Goal: Task Accomplishment & Management: Use online tool/utility

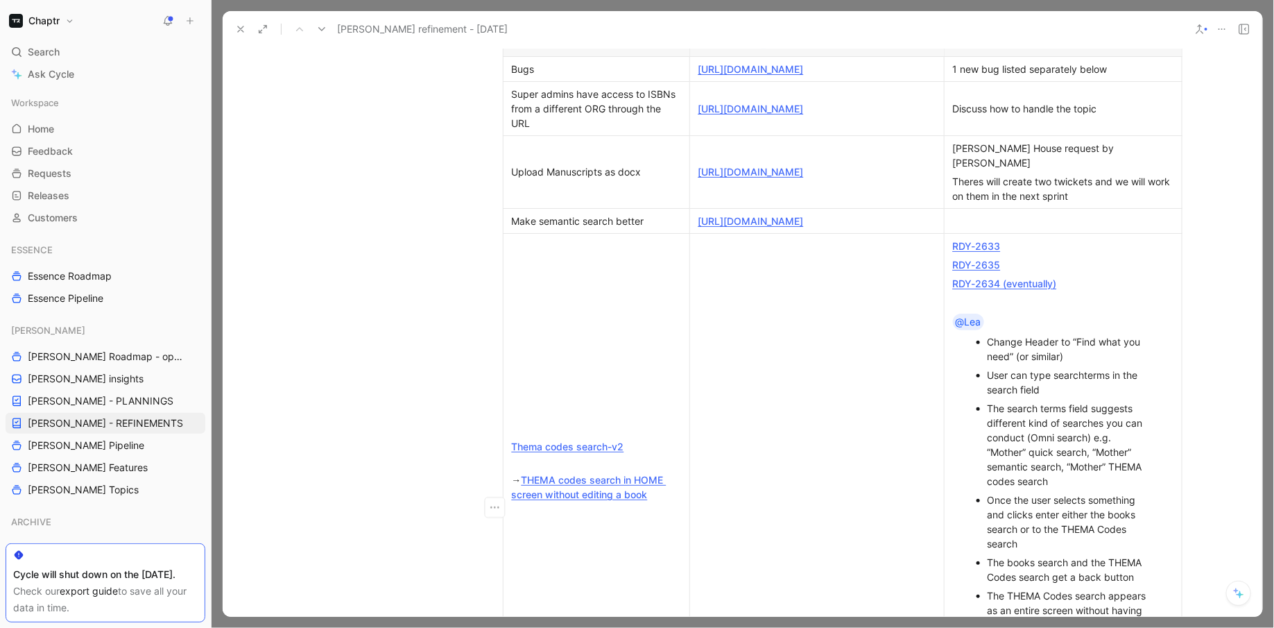
scroll to position [458, 0]
click at [557, 223] on p "Make semantic search better" at bounding box center [596, 219] width 180 height 19
click at [518, 227] on div "Make semantic search better" at bounding box center [596, 219] width 169 height 15
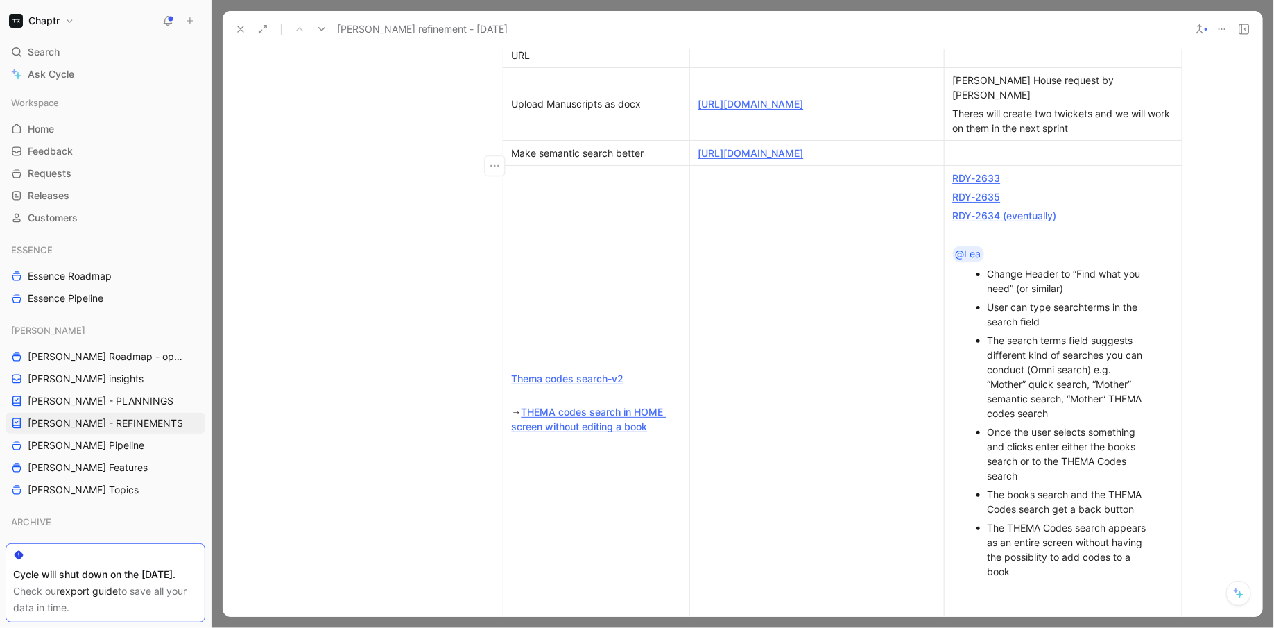
scroll to position [520, 0]
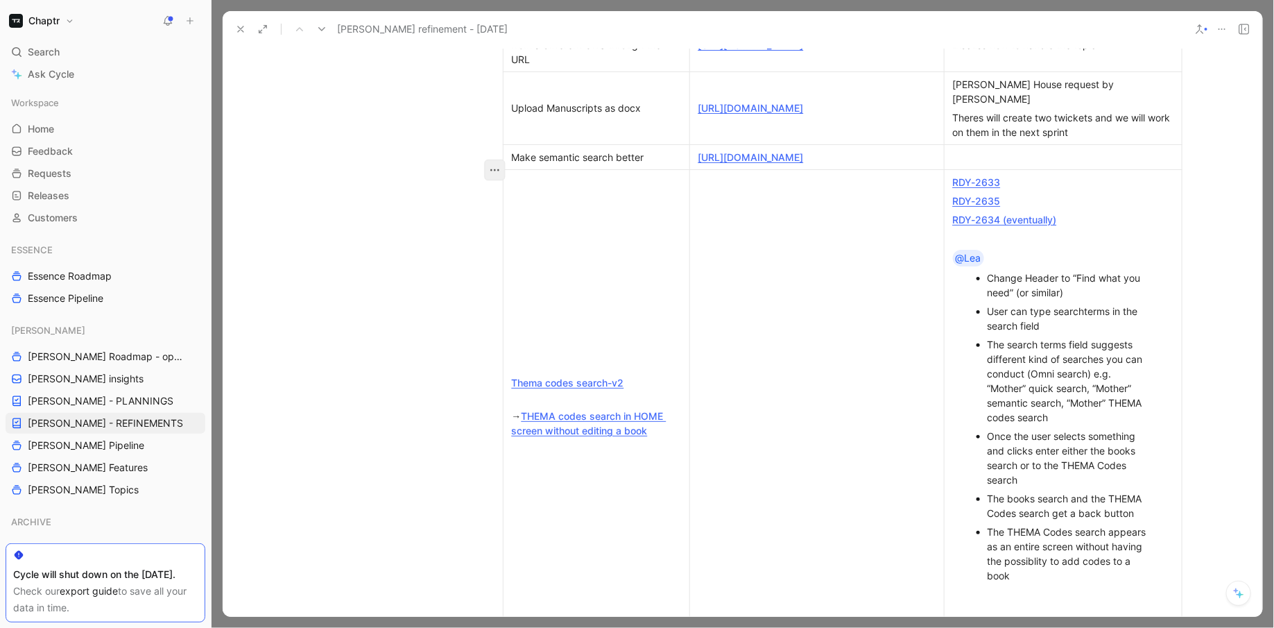
click at [493, 166] on icon "button" at bounding box center [495, 170] width 14 height 14
click at [518, 198] on span "Add row below" at bounding box center [504, 202] width 68 height 12
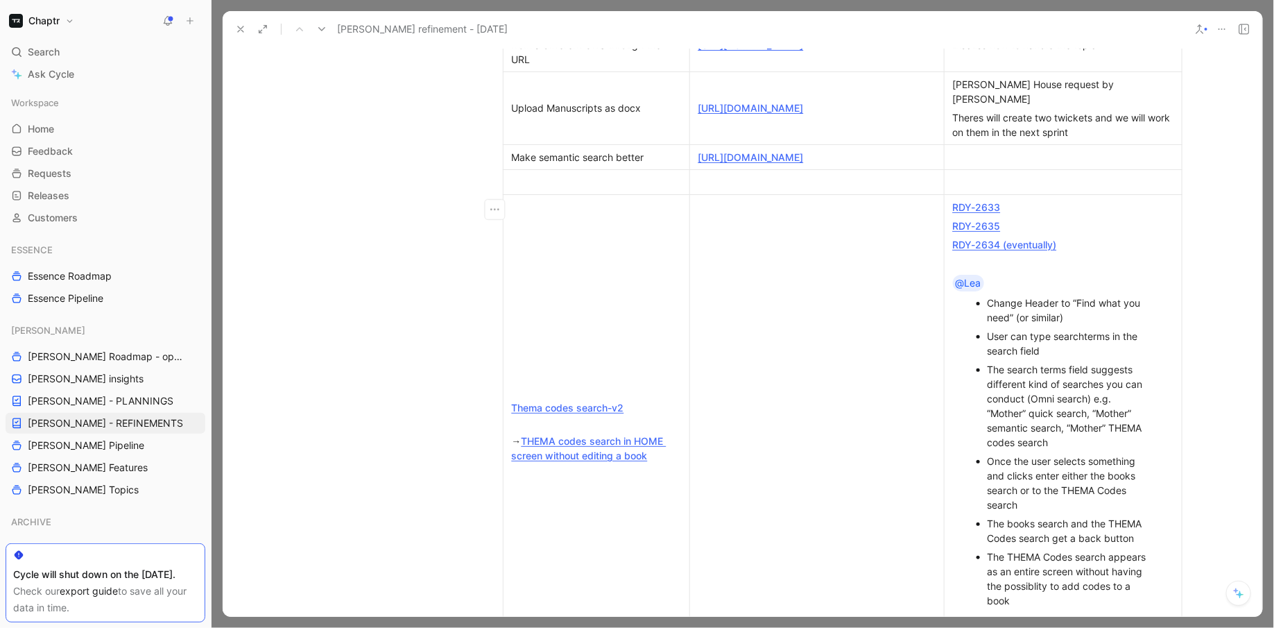
click at [556, 189] on div at bounding box center [596, 182] width 169 height 15
click at [537, 189] on div "Login Flow" at bounding box center [596, 182] width 169 height 15
click at [708, 189] on div at bounding box center [817, 182] width 237 height 15
click at [1006, 194] on td at bounding box center [1063, 181] width 238 height 25
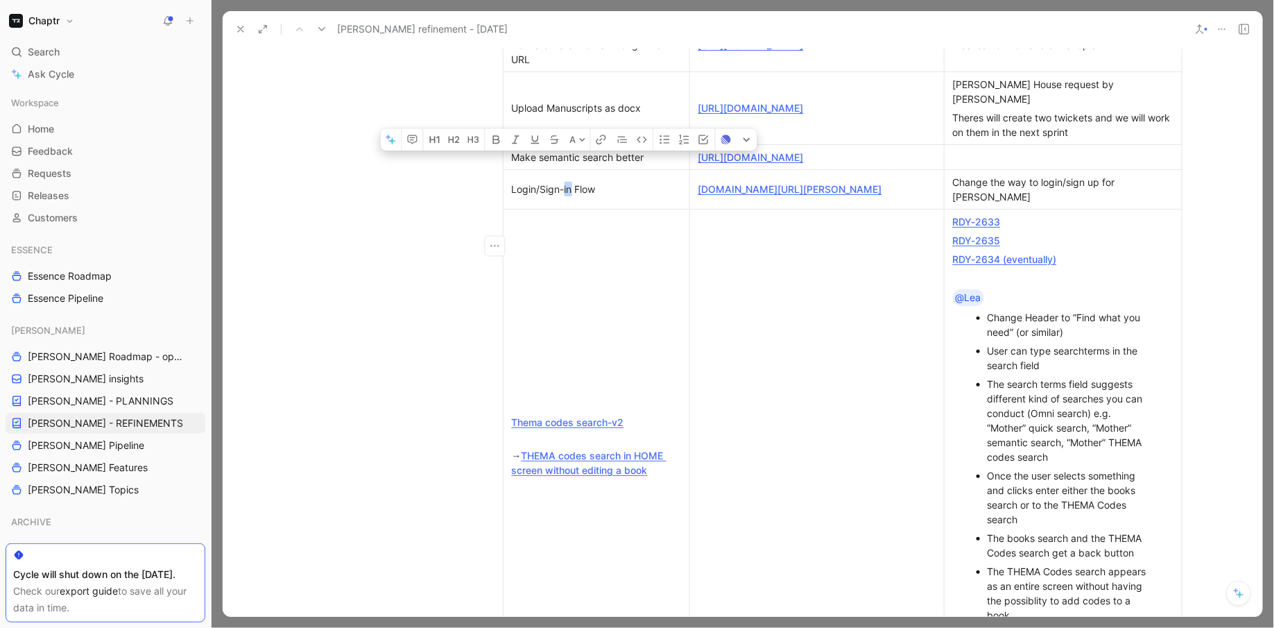
drag, startPoint x: 574, startPoint y: 246, endPoint x: 565, endPoint y: 247, distance: 8.4
click at [565, 196] on div "Login/Sign-in Flow" at bounding box center [596, 189] width 169 height 15
click at [484, 328] on div "Feature/ Increment/ Other Topics Linear ticket 🌀 Comments Bugs https://linear.a…" at bounding box center [743, 475] width 533 height 1022
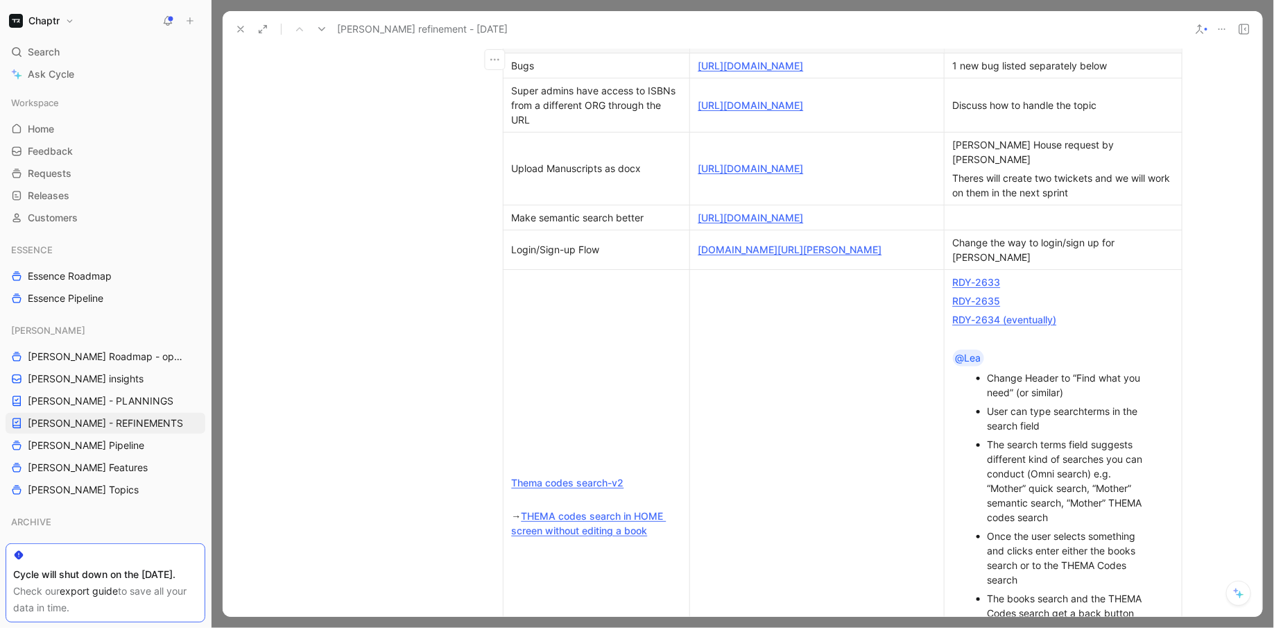
scroll to position [459, 0]
click at [607, 257] on div "Login/Sign-up Flow" at bounding box center [596, 250] width 169 height 15
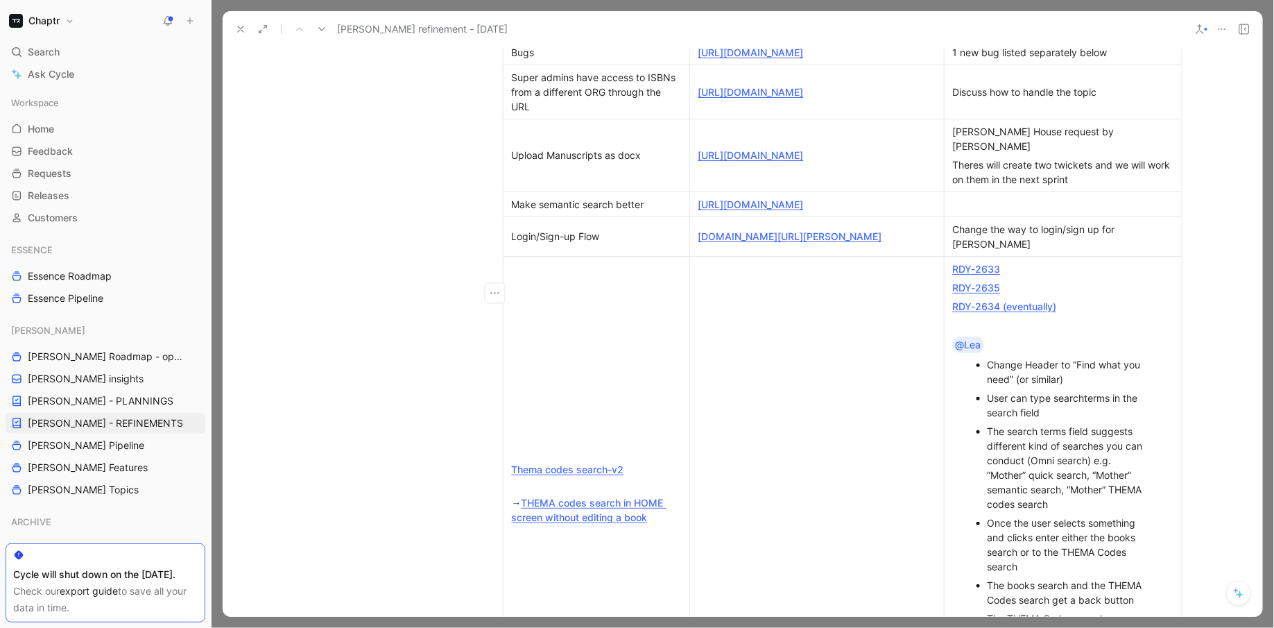
scroll to position [475, 0]
drag, startPoint x: 1157, startPoint y: 293, endPoint x: 523, endPoint y: 287, distance: 634.1
click at [523, 254] on tr "Login/Sign-up Flow figma.com/proto/gpFA2zfjzgHCja3101D4pH/Reedy-MVP-2.0?node-id…" at bounding box center [842, 234] width 679 height 40
click at [523, 241] on div "Login/Sign-up Flow" at bounding box center [596, 234] width 169 height 15
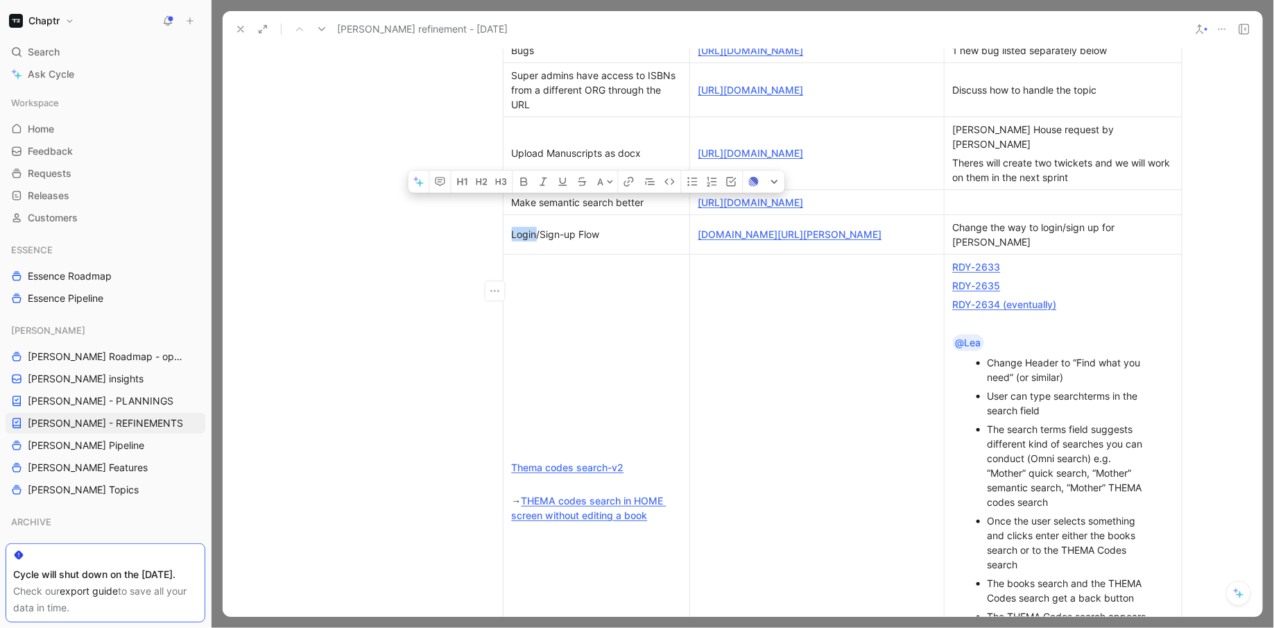
click at [523, 241] on div "Login/Sign-up Flow" at bounding box center [596, 234] width 169 height 15
click at [577, 241] on div "Login/Sign-up Flow" at bounding box center [596, 234] width 169 height 15
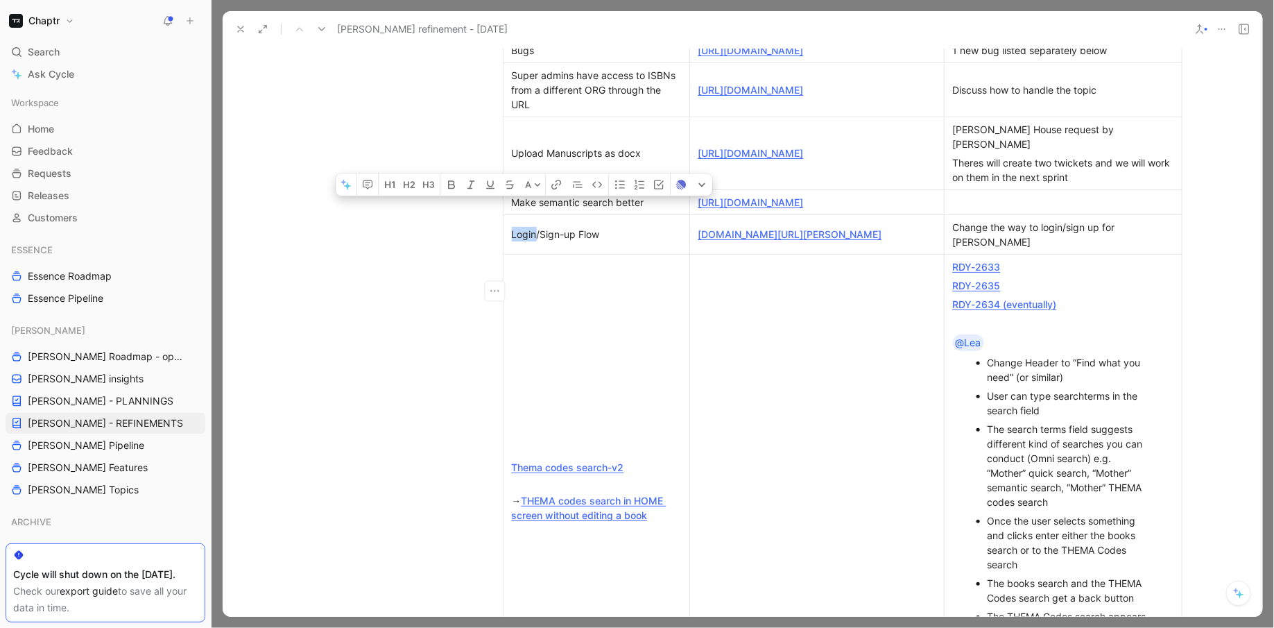
click at [577, 241] on div "Login/Sign-up Flow" at bounding box center [596, 234] width 169 height 15
copy div "Login/Sign-up Flow"
click at [1017, 249] on div "Change the way to login/sign up for [PERSON_NAME]" at bounding box center [1063, 234] width 221 height 29
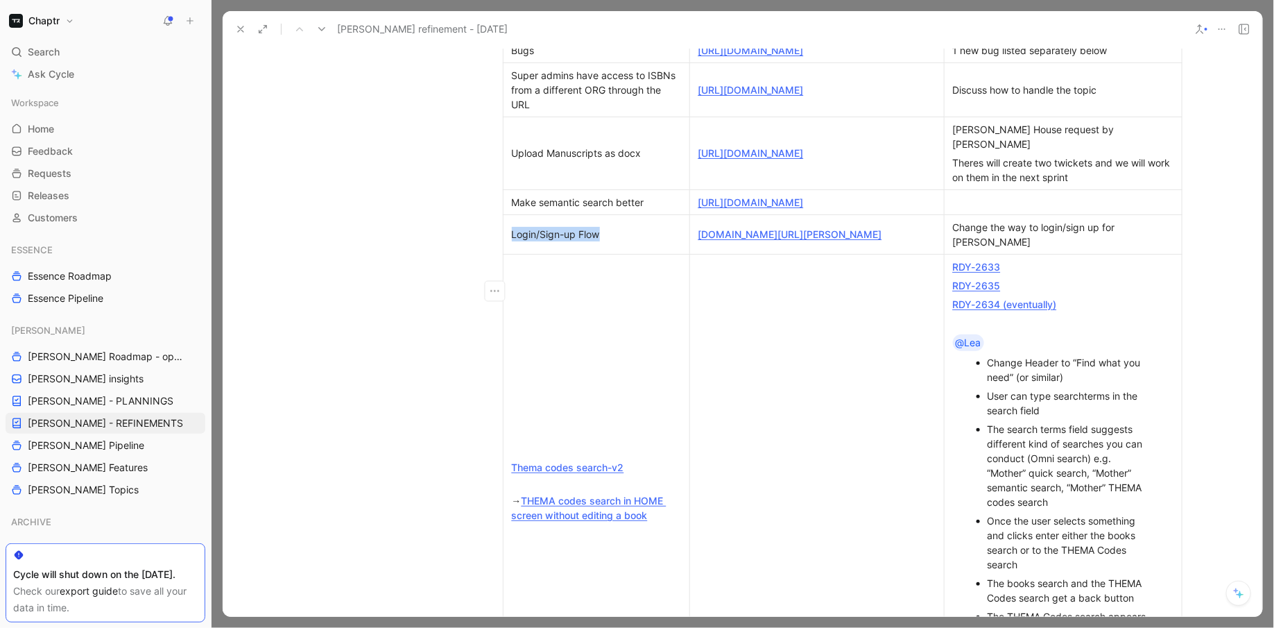
click at [1017, 249] on div "Change the way to login/sign up for [PERSON_NAME]" at bounding box center [1063, 234] width 221 height 29
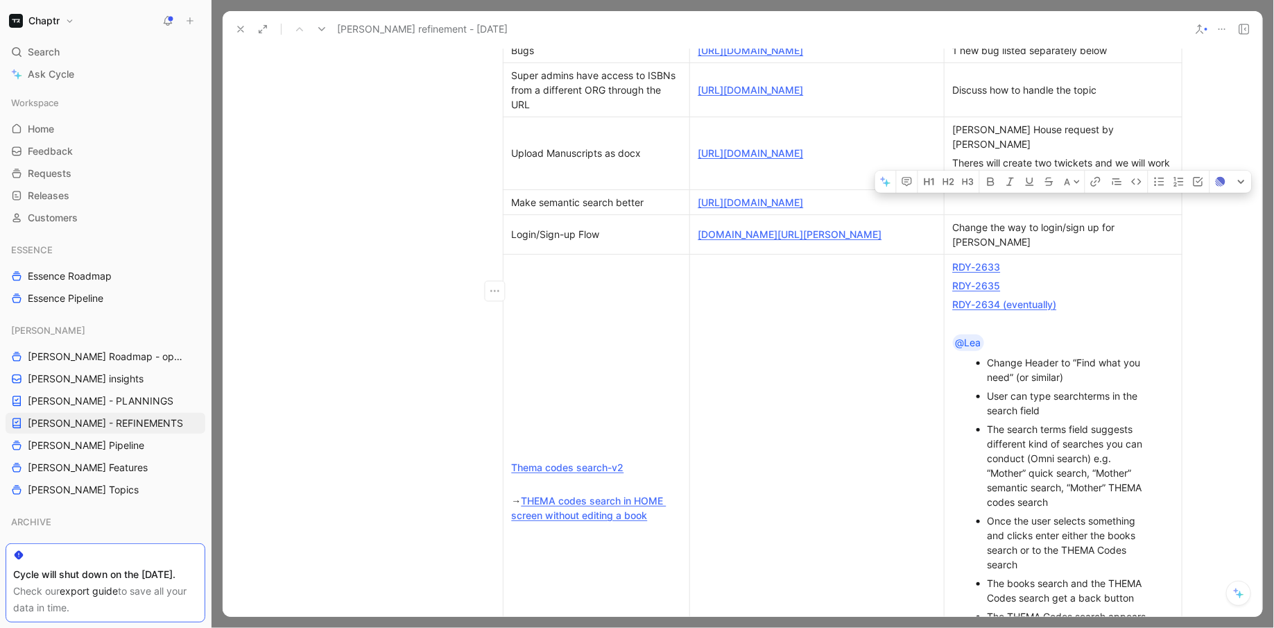
click at [1017, 249] on div "Change the way to login/sign up for [PERSON_NAME]" at bounding box center [1063, 234] width 221 height 29
click at [561, 241] on div "Login/Sign-up Flow" at bounding box center [596, 234] width 169 height 15
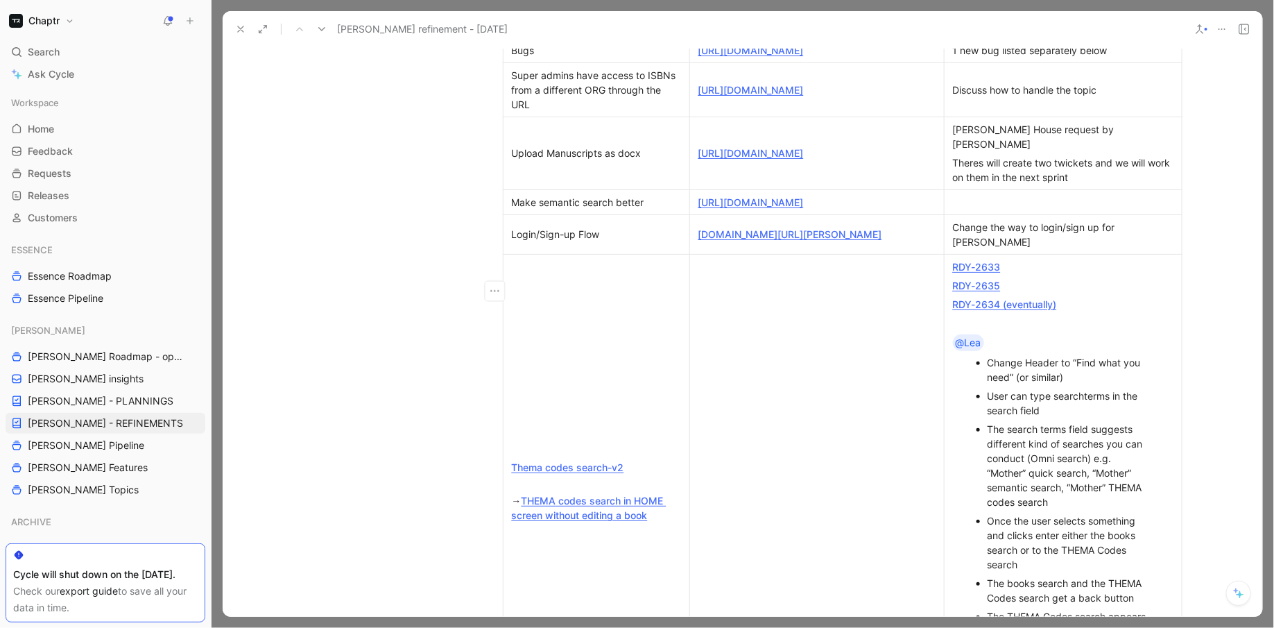
click at [485, 295] on div at bounding box center [491, 291] width 21 height 21
click at [502, 288] on icon "button" at bounding box center [495, 291] width 14 height 14
click at [499, 343] on span "Delete row" at bounding box center [494, 343] width 49 height 12
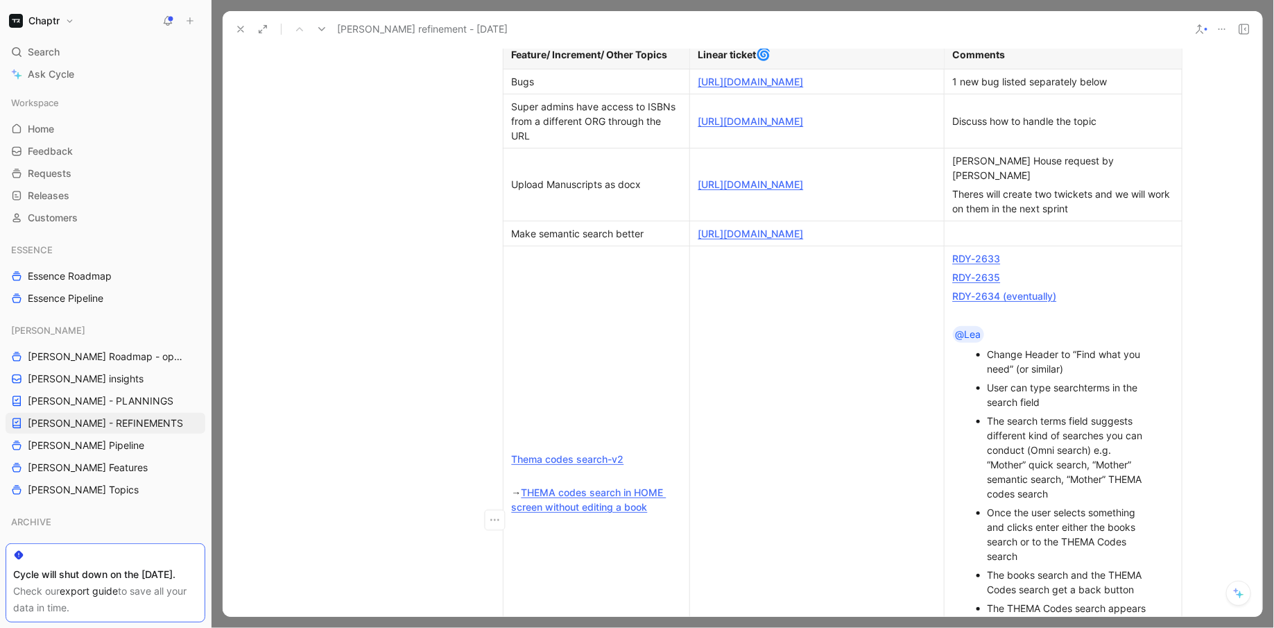
scroll to position [430, 0]
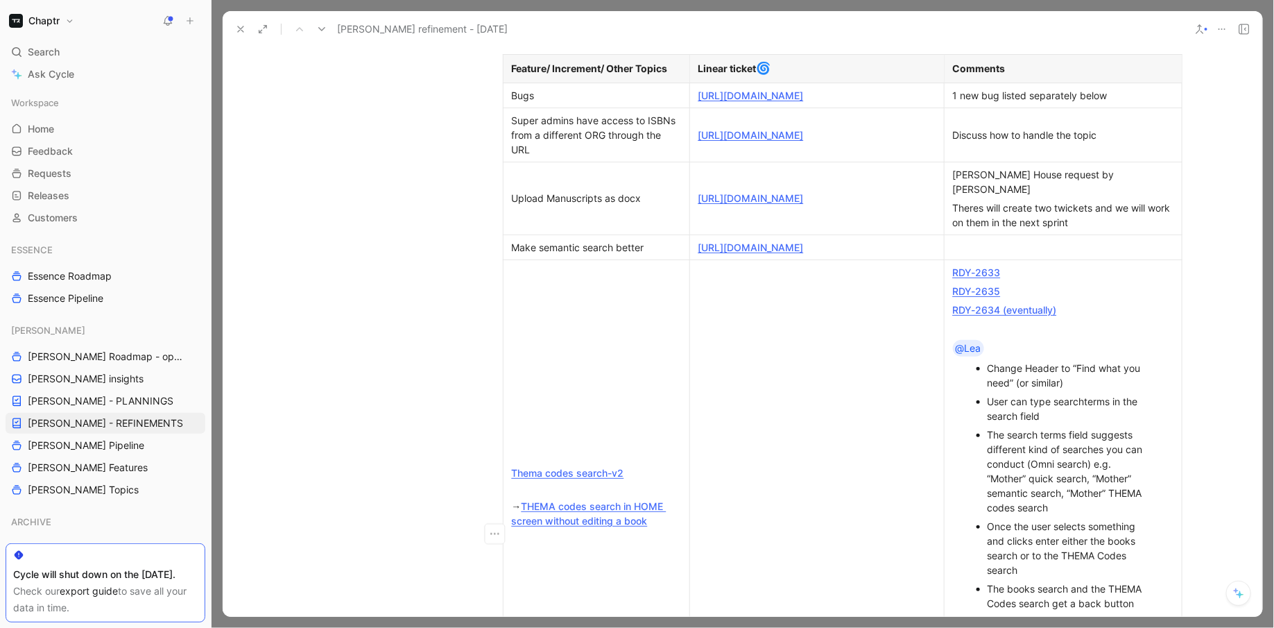
click at [582, 255] on div "Make semantic search better" at bounding box center [596, 247] width 169 height 15
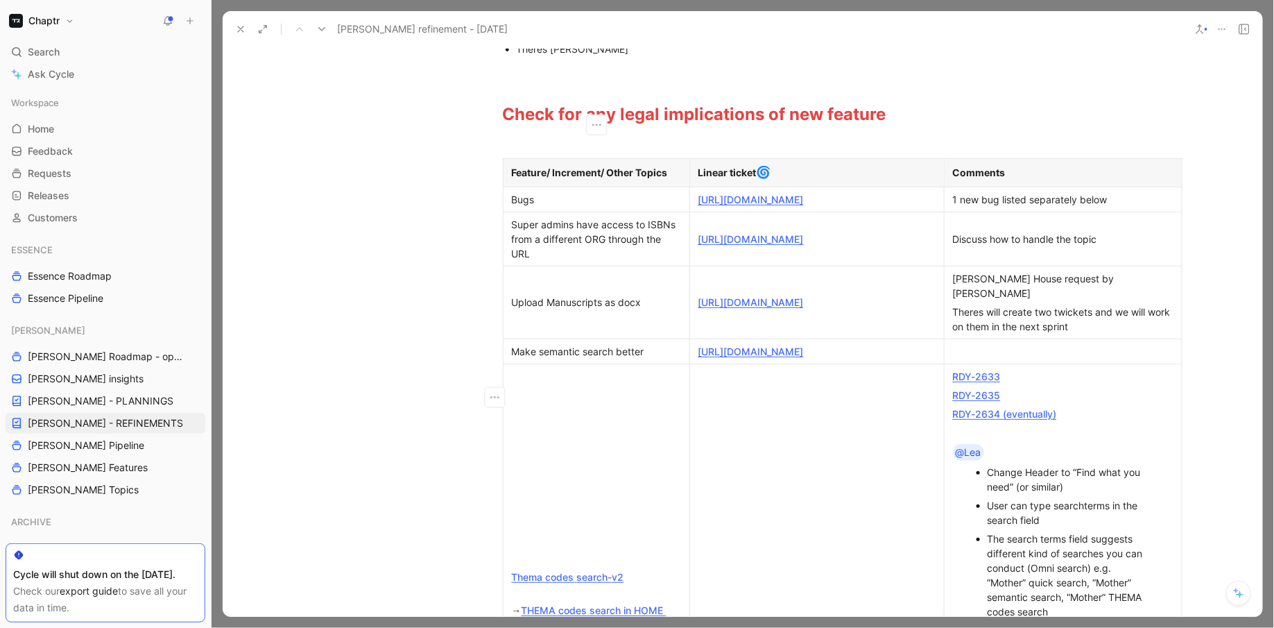
scroll to position [0, 0]
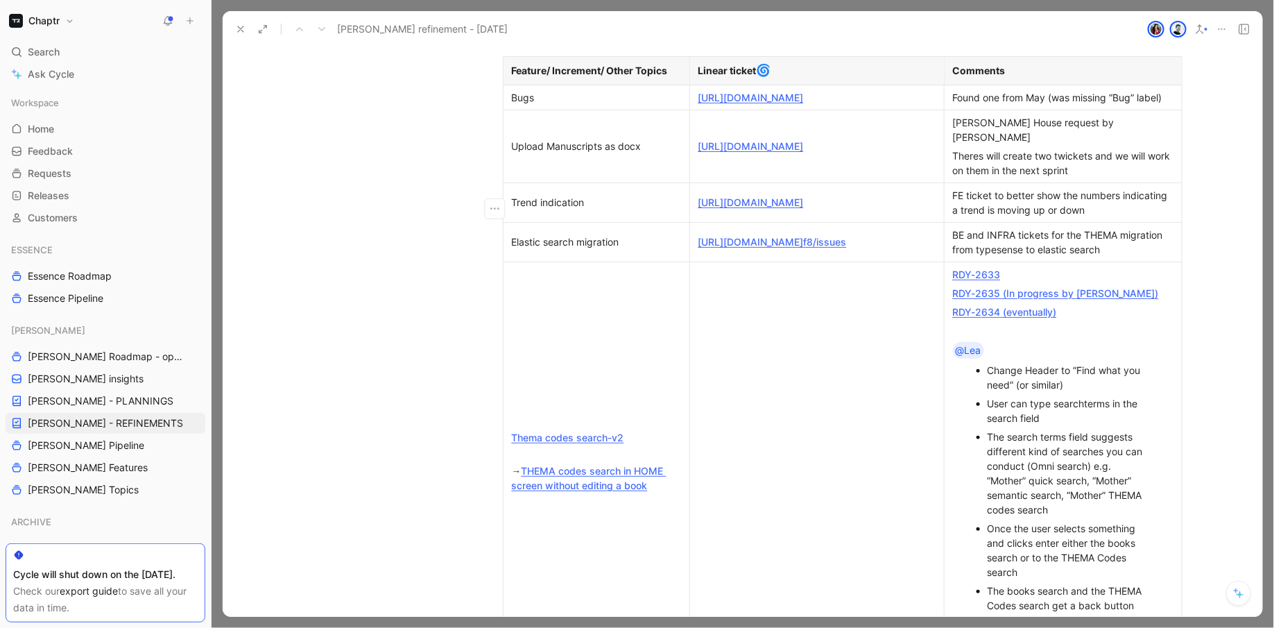
scroll to position [447, 0]
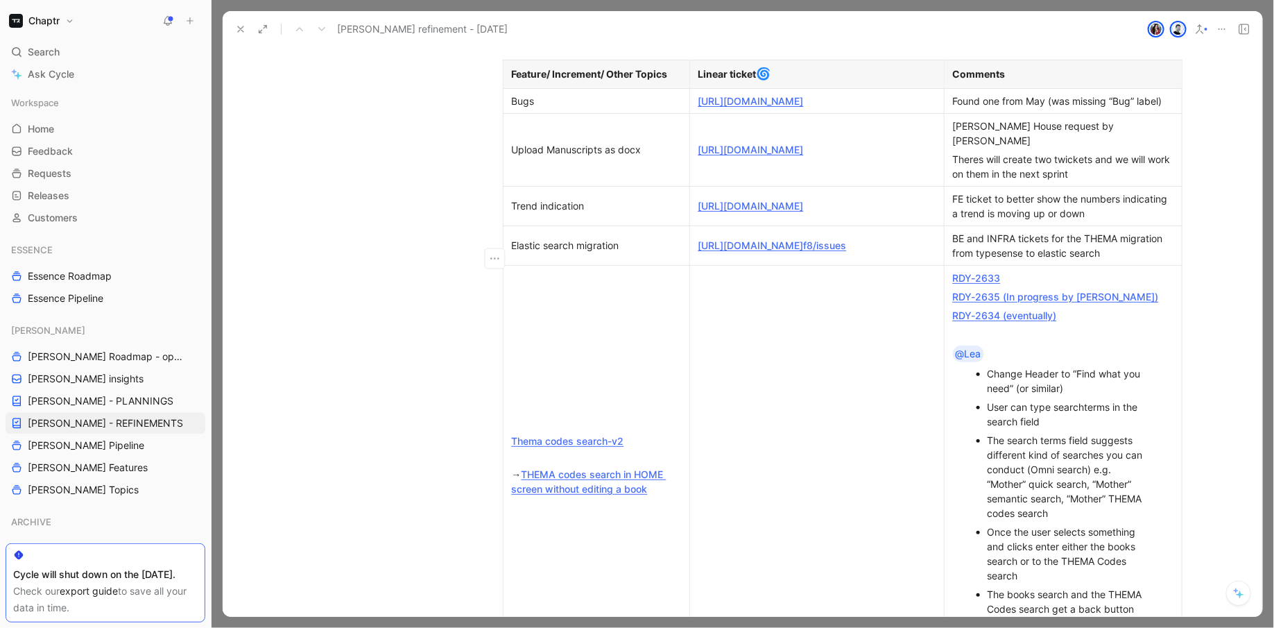
click at [553, 253] on div "Elastic search migration" at bounding box center [596, 245] width 169 height 15
click at [518, 253] on div "Elastic search migration" at bounding box center [596, 245] width 169 height 15
click at [519, 317] on td "Thema codes search-v2 → THEMA codes search in HOME screen without editing a book" at bounding box center [596, 474] width 187 height 418
click at [524, 253] on div "Elastic search migration" at bounding box center [596, 245] width 169 height 15
click at [497, 256] on icon "button" at bounding box center [495, 259] width 14 height 14
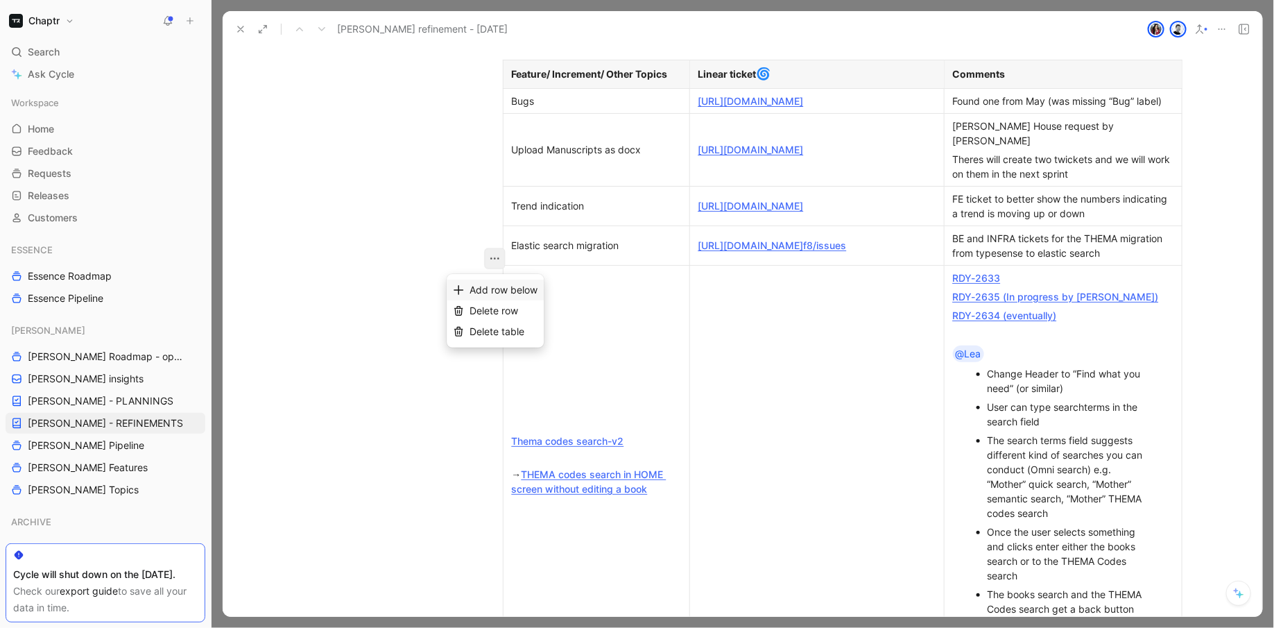
click at [517, 287] on span "Add row below" at bounding box center [504, 290] width 68 height 12
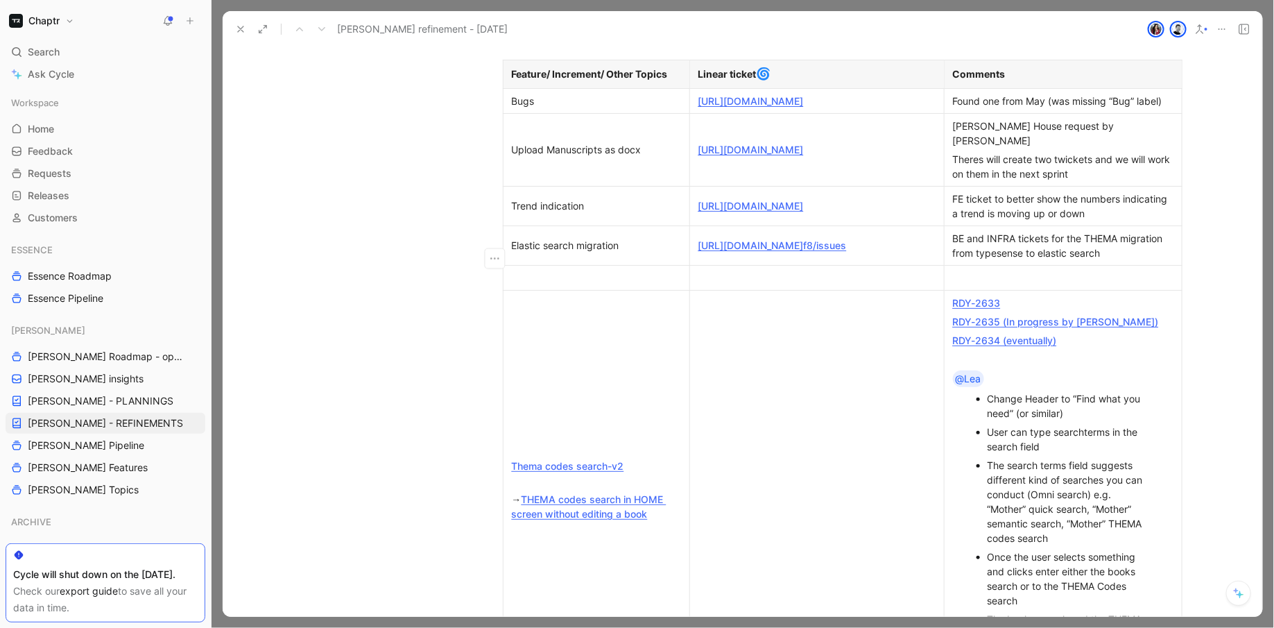
click at [552, 285] on div at bounding box center [596, 278] width 169 height 15
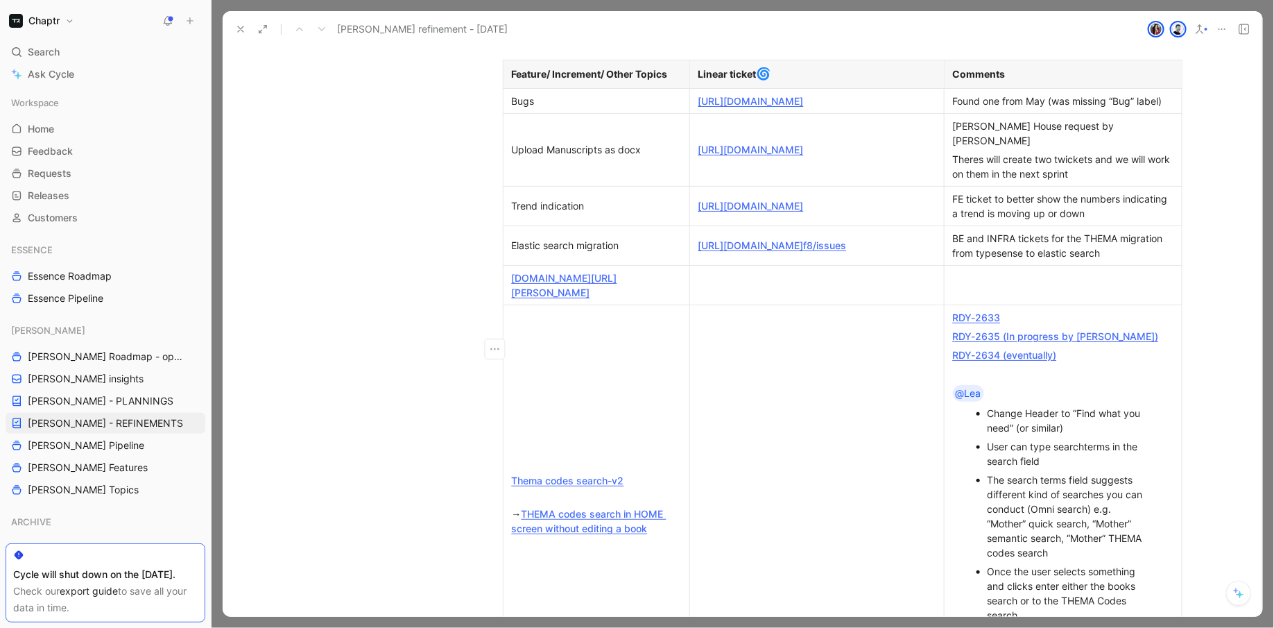
click at [727, 305] on td at bounding box center [817, 285] width 255 height 40
drag, startPoint x: 588, startPoint y: 409, endPoint x: 512, endPoint y: 296, distance: 136.0
click at [512, 296] on div "[DOMAIN_NAME][URL][PERSON_NAME]" at bounding box center [596, 285] width 169 height 29
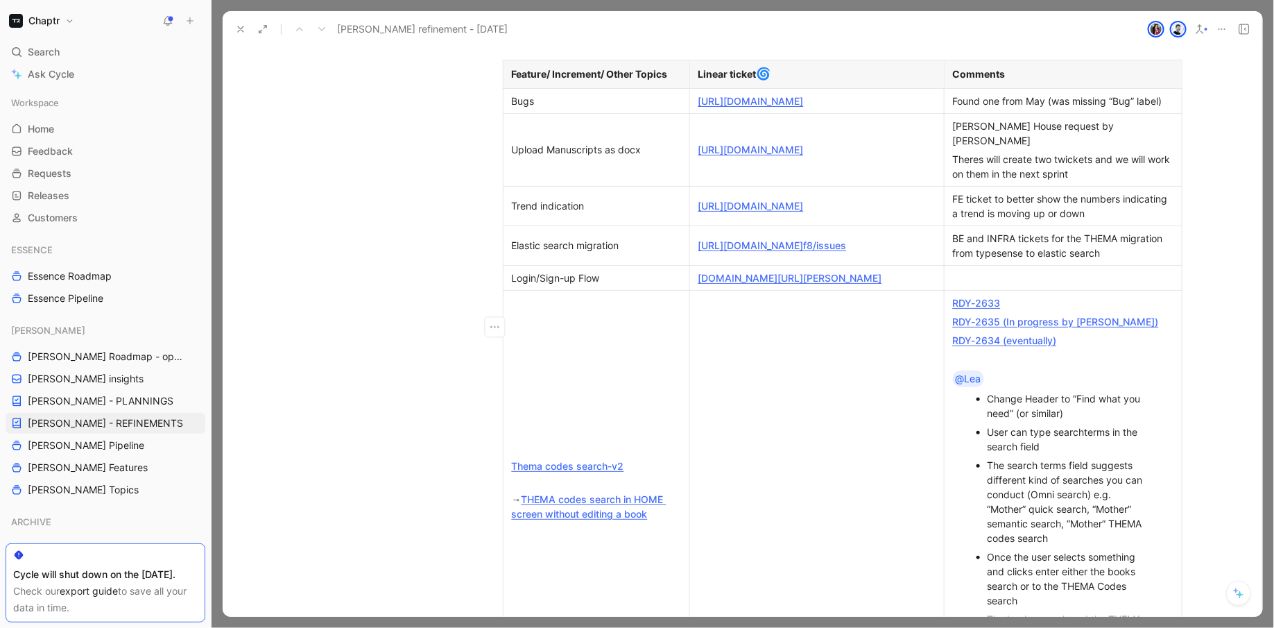
click at [1020, 285] on div at bounding box center [1063, 278] width 221 height 15
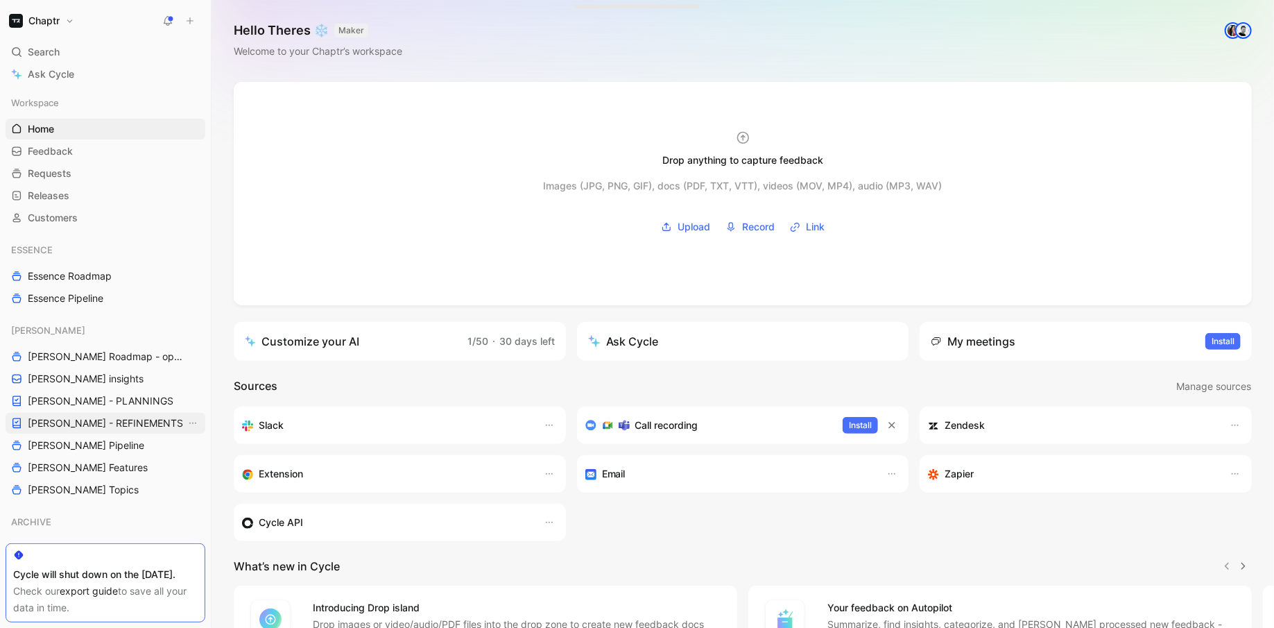
click at [139, 424] on link "[PERSON_NAME] - REFINEMENTS" at bounding box center [106, 423] width 200 height 21
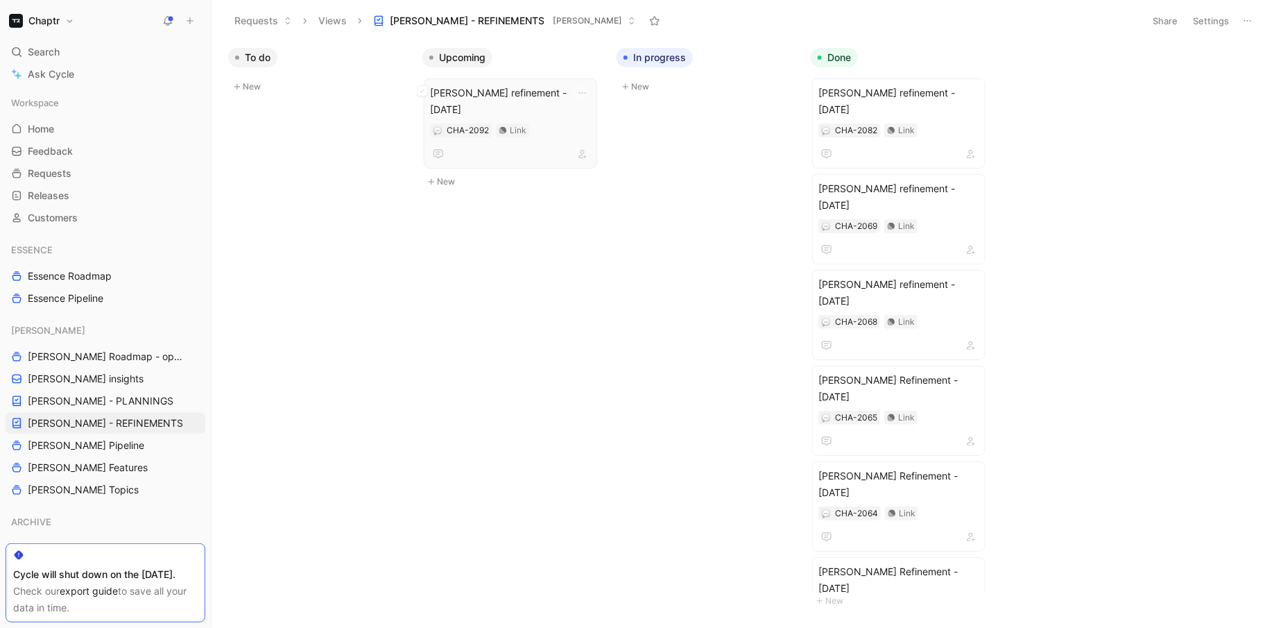
click at [555, 123] on div "CHA-2092 Link" at bounding box center [510, 130] width 161 height 14
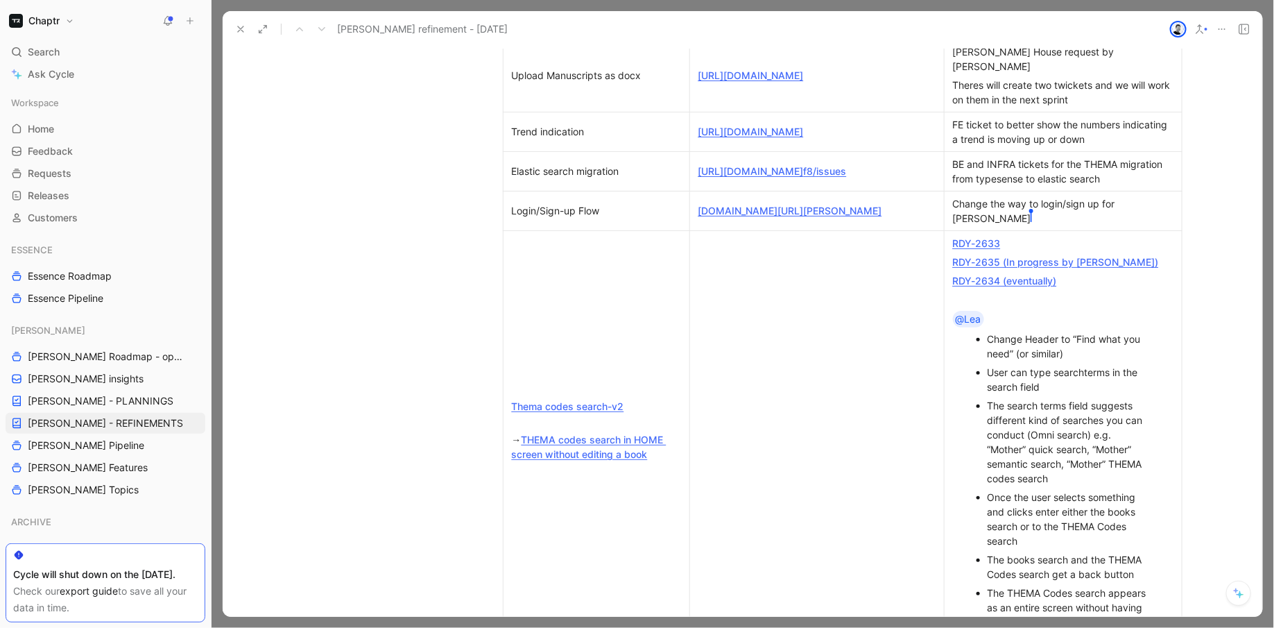
scroll to position [519, 0]
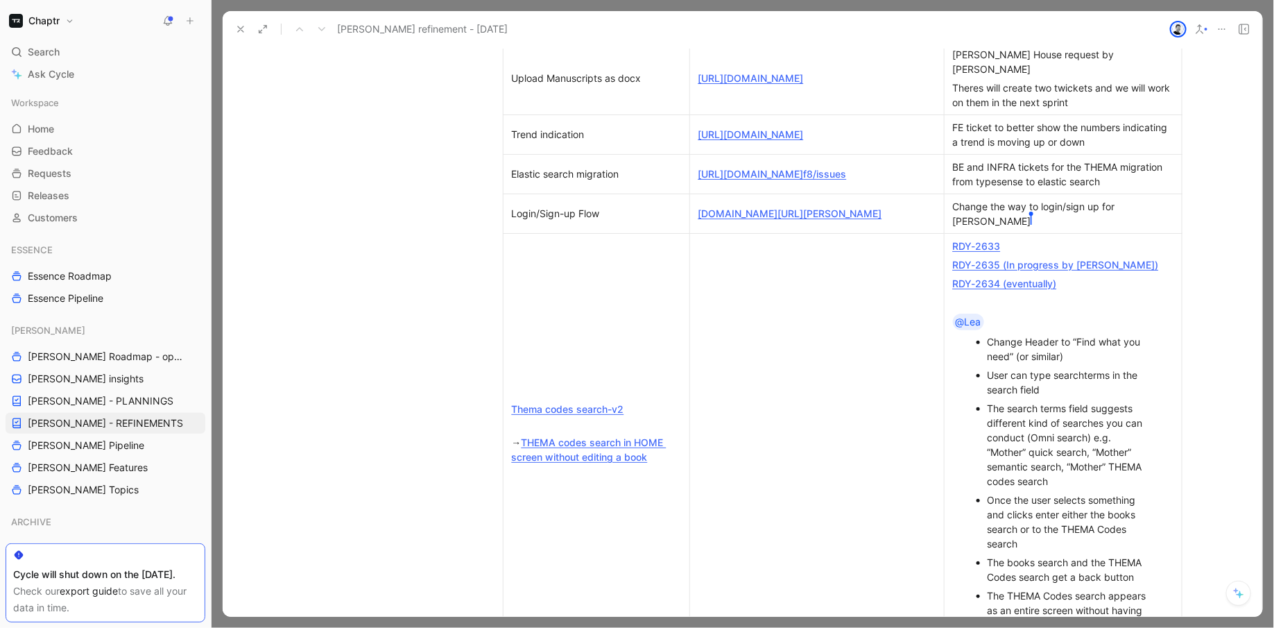
click at [968, 228] on div "Change the way to login/sign up for reedy Theres Rommel" at bounding box center [1063, 213] width 221 height 29
click at [995, 228] on div "Change the way to login/sign up for reedy Theres Rommel" at bounding box center [1063, 213] width 221 height 29
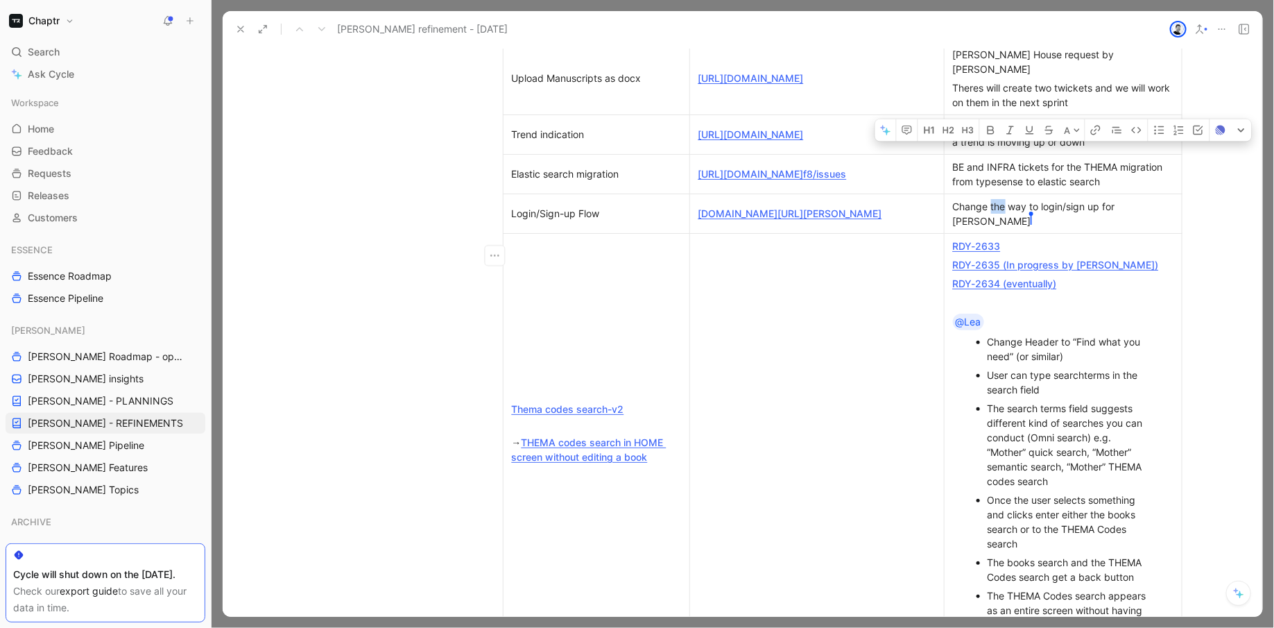
click at [995, 228] on div "Change the way to login/sign up for reedy Theres Rommel" at bounding box center [1063, 213] width 221 height 29
drag, startPoint x: 1157, startPoint y: 254, endPoint x: 948, endPoint y: 254, distance: 208.8
click at [948, 230] on p "Change the way to login/sign up for reedy Theres Rommel" at bounding box center [1064, 213] width 232 height 33
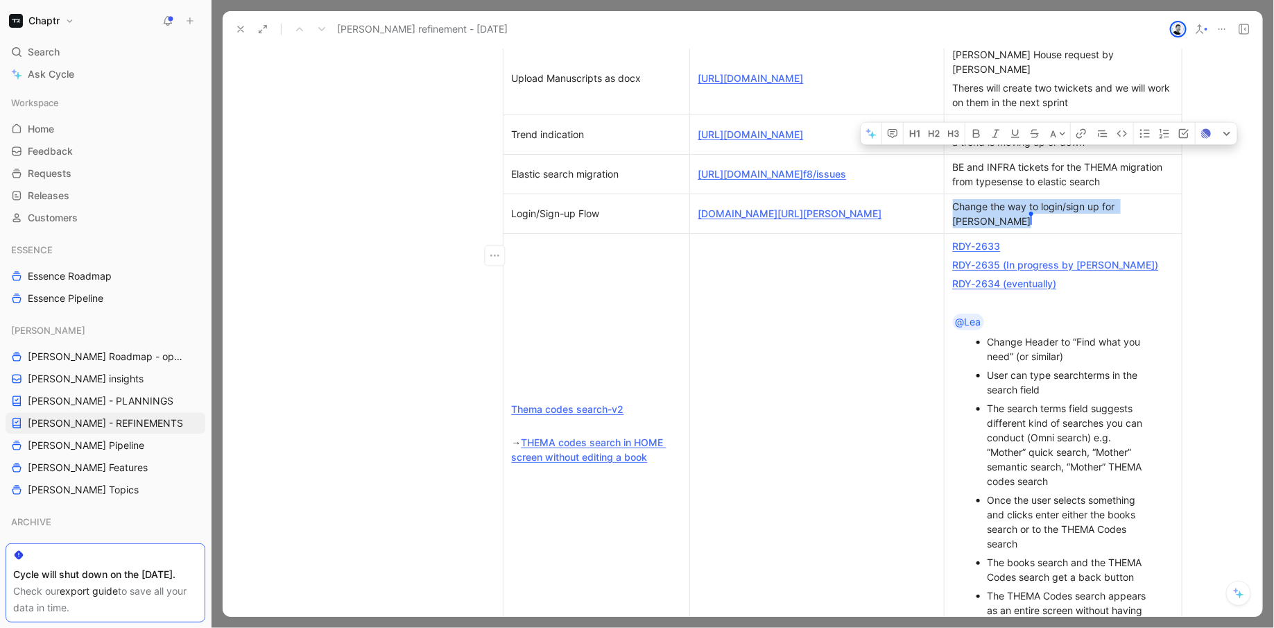
drag, startPoint x: 950, startPoint y: 254, endPoint x: 1146, endPoint y: 255, distance: 196.3
click at [1146, 230] on p "Change the way to login/sign up for reedy Theres Rommel" at bounding box center [1064, 213] width 232 height 33
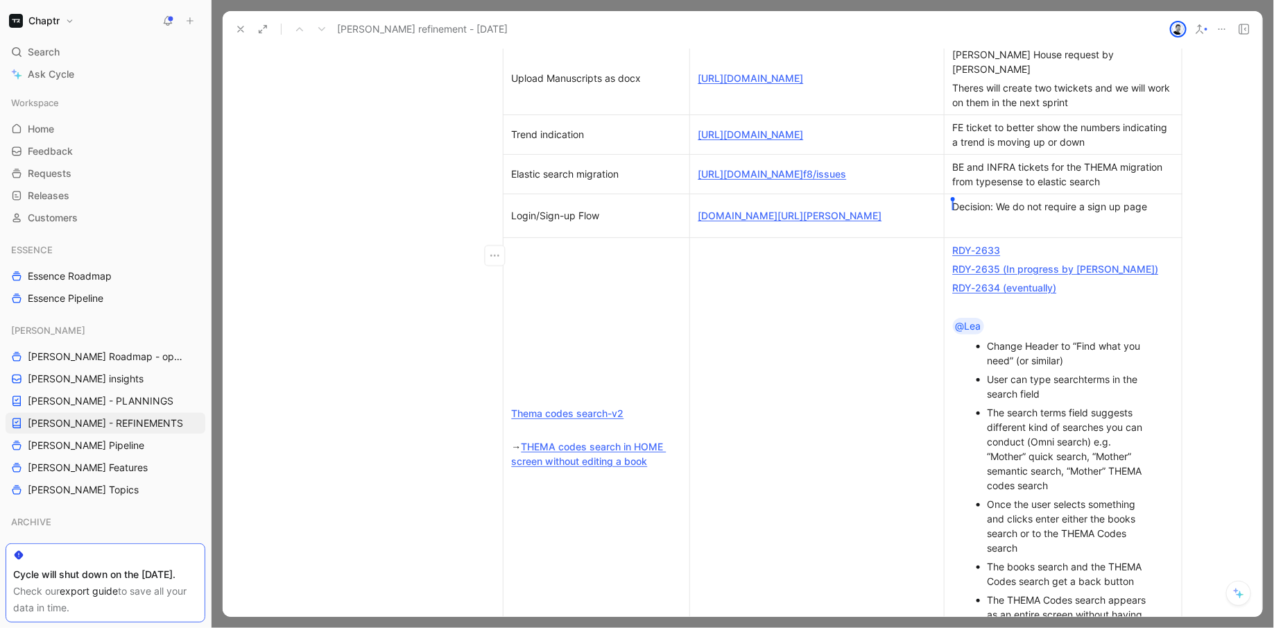
click at [1000, 214] on div "Theres Rommel Decision: We do not require a sign up page" at bounding box center [1063, 206] width 221 height 15
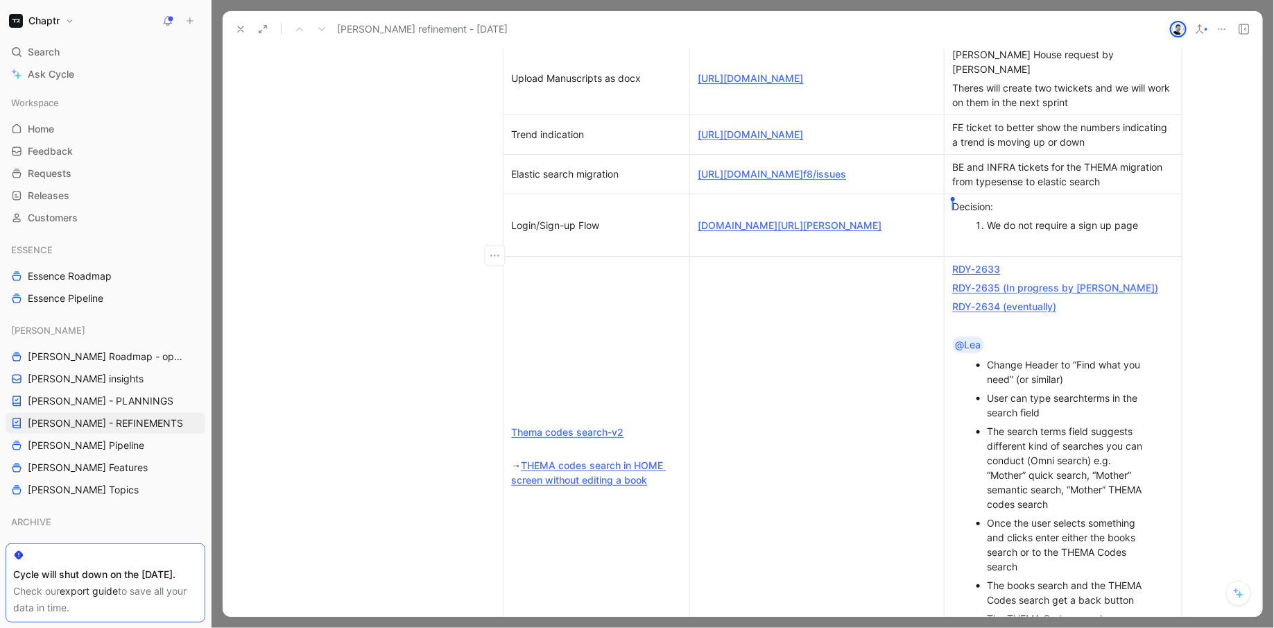
click at [1162, 234] on ol "We do not require a sign up page" at bounding box center [1064, 225] width 232 height 19
click at [1138, 232] on div "We do not require a sign up page" at bounding box center [1070, 225] width 165 height 15
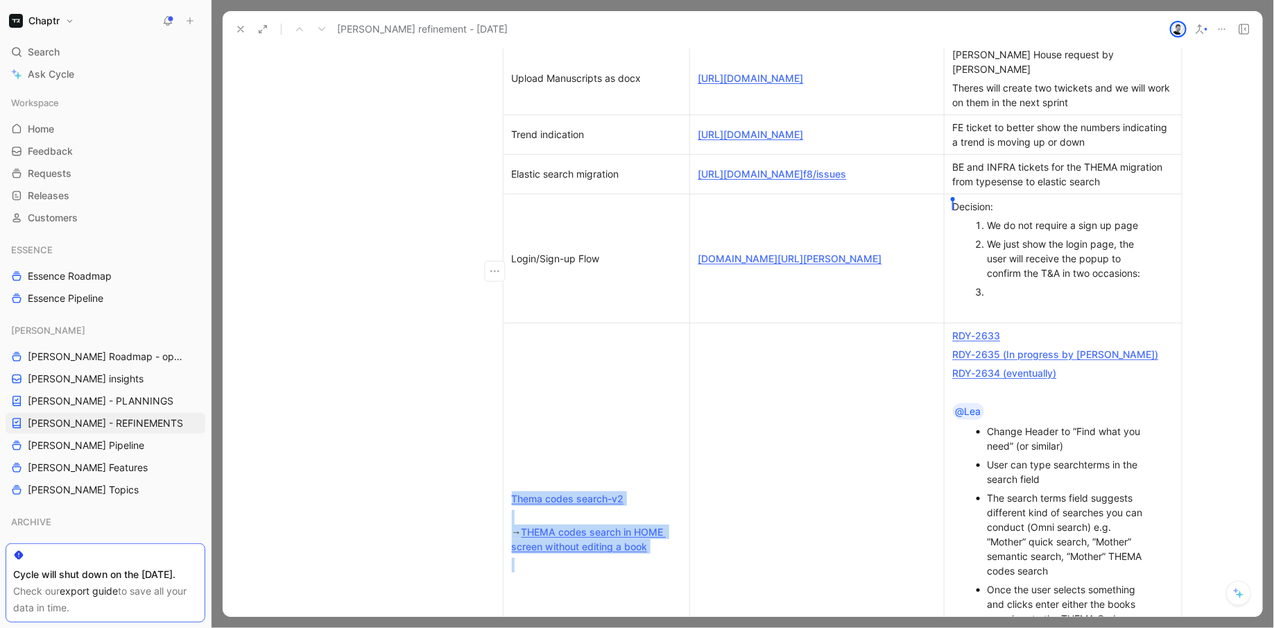
click at [1059, 295] on p at bounding box center [1070, 291] width 165 height 19
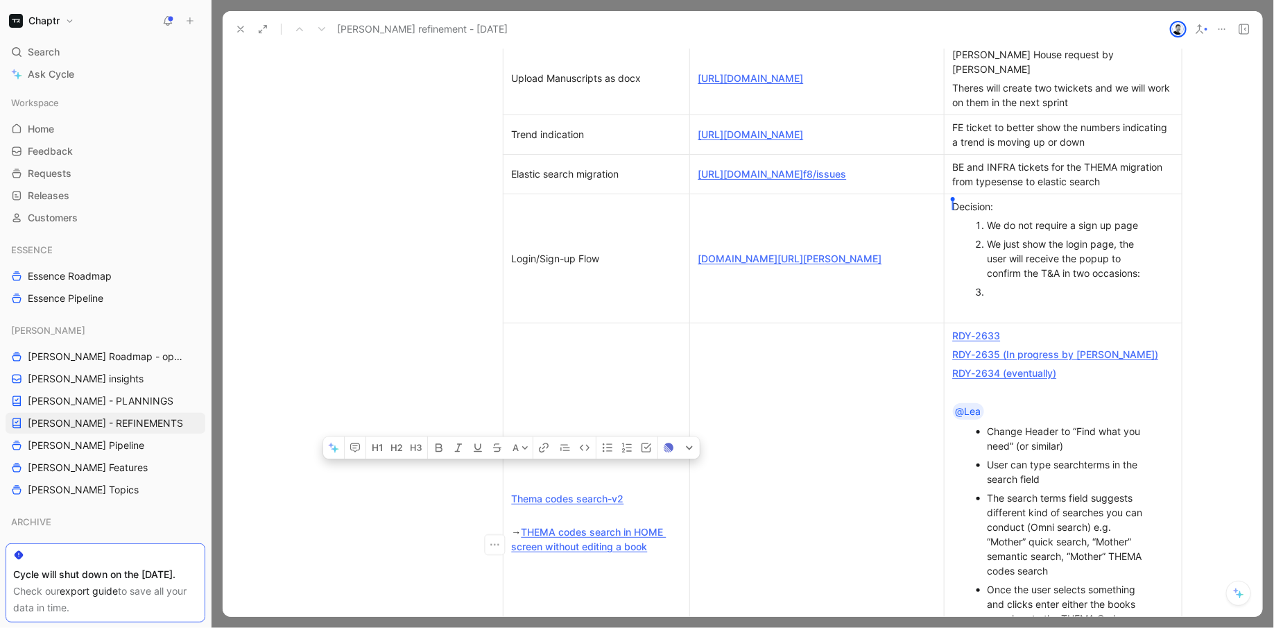
click at [1059, 298] on div at bounding box center [1070, 291] width 165 height 15
click at [988, 301] on li at bounding box center [1070, 291] width 165 height 19
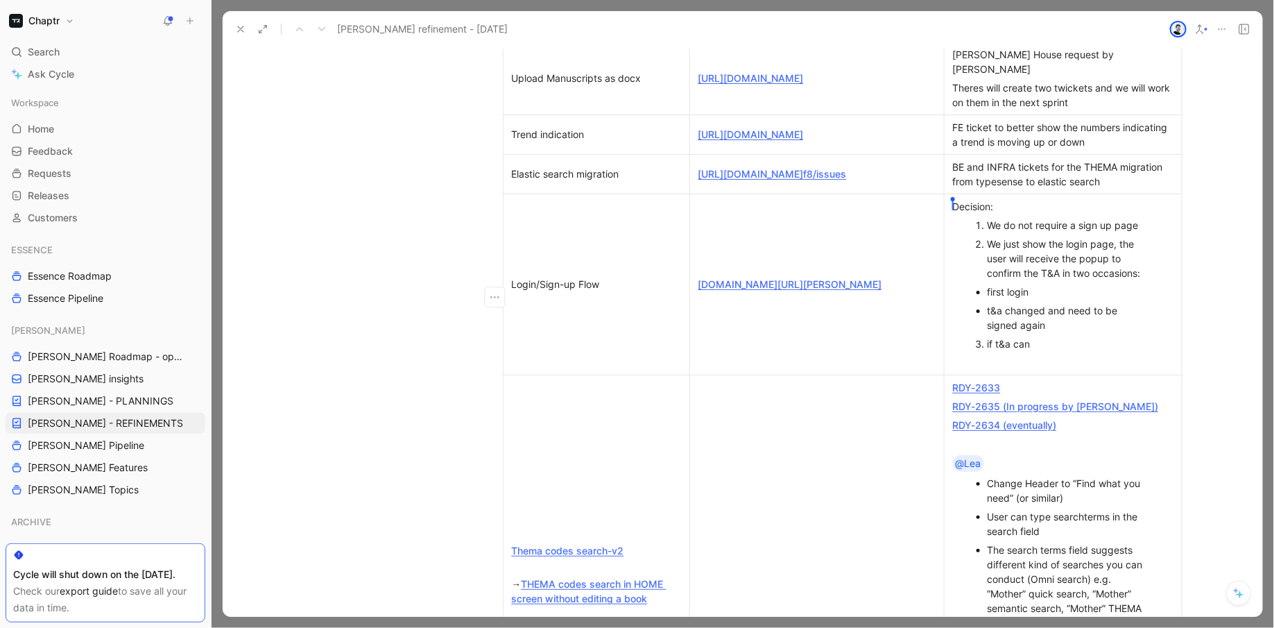
click at [1019, 351] on div "if t&a can" at bounding box center [1070, 343] width 165 height 15
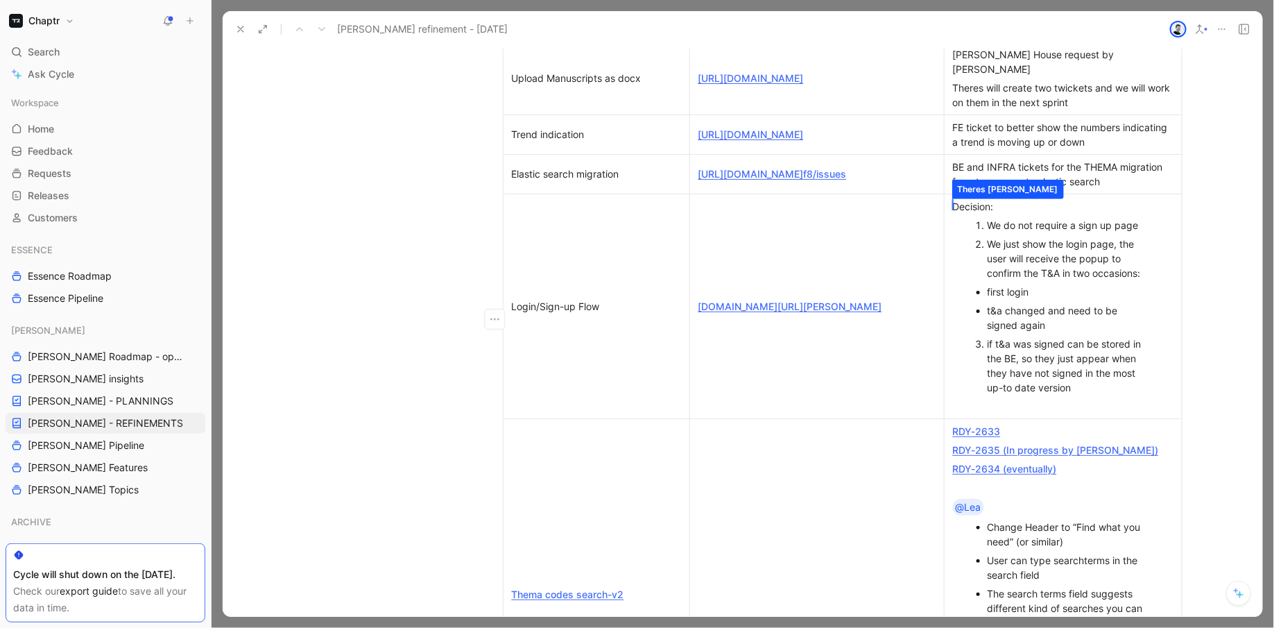
click at [953, 210] on span "Theres [PERSON_NAME]" at bounding box center [953, 204] width 1 height 11
click at [965, 214] on div "Theres Rommel Decision:" at bounding box center [1063, 206] width 221 height 15
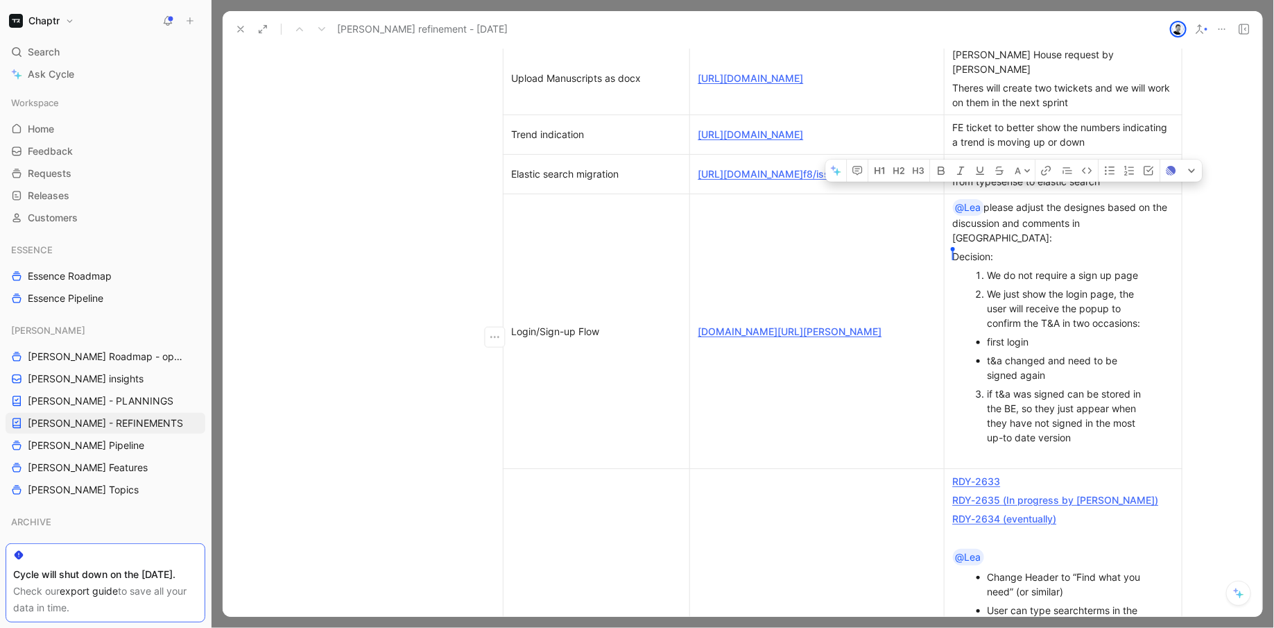
drag, startPoint x: 1098, startPoint y: 437, endPoint x: 953, endPoint y: 221, distance: 260.3
click at [952, 221] on td "@Lea please adjust the designes based on the discussion and comments in figma: …" at bounding box center [1063, 331] width 238 height 275
copy td "@Lea please adjust the designes based on the discussion and comments in figma: …"
